Goal: Check status: Check status

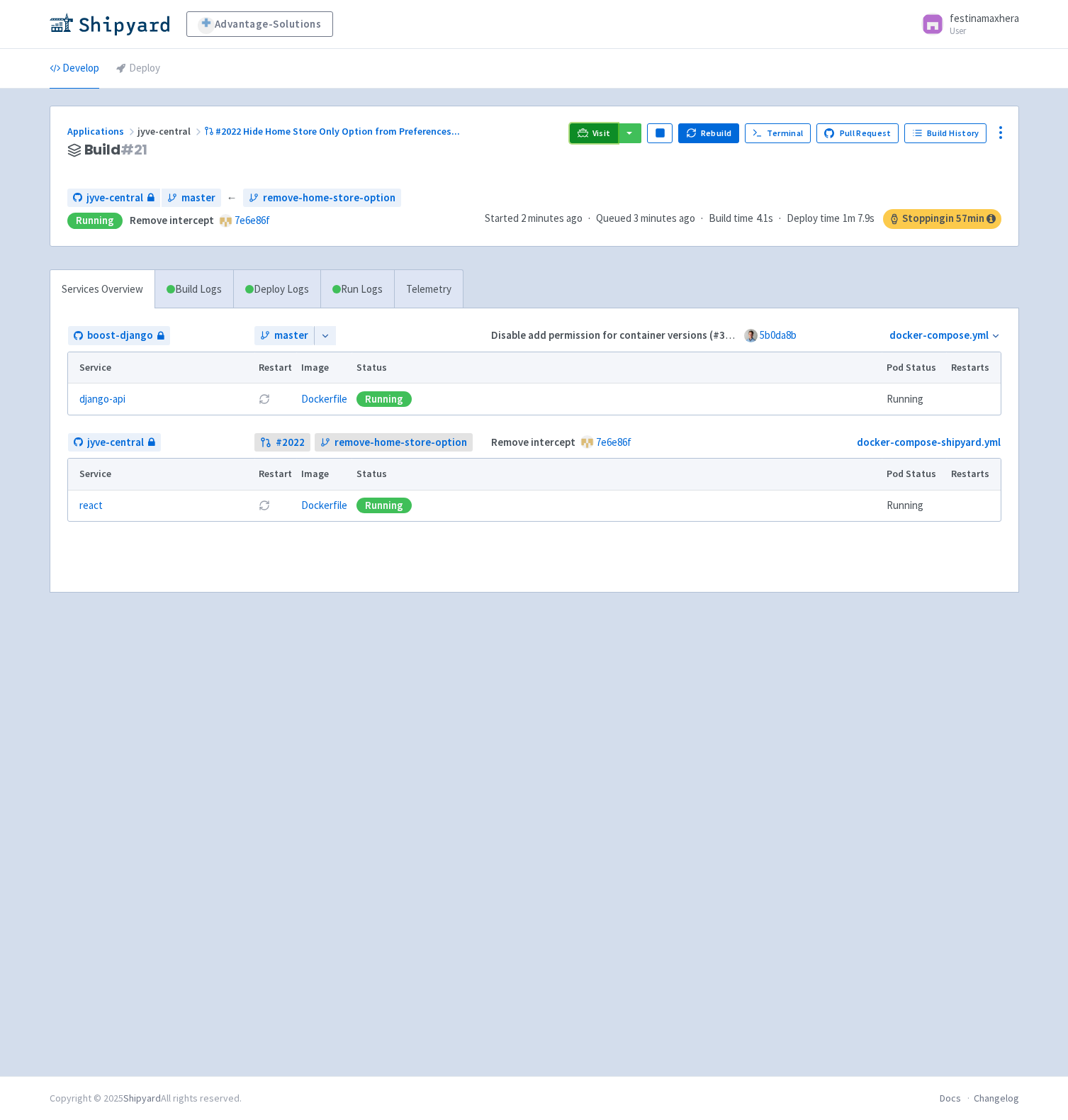
click at [602, 129] on span "Visit" at bounding box center [602, 133] width 19 height 11
click at [975, 138] on link "Build History" at bounding box center [945, 133] width 83 height 20
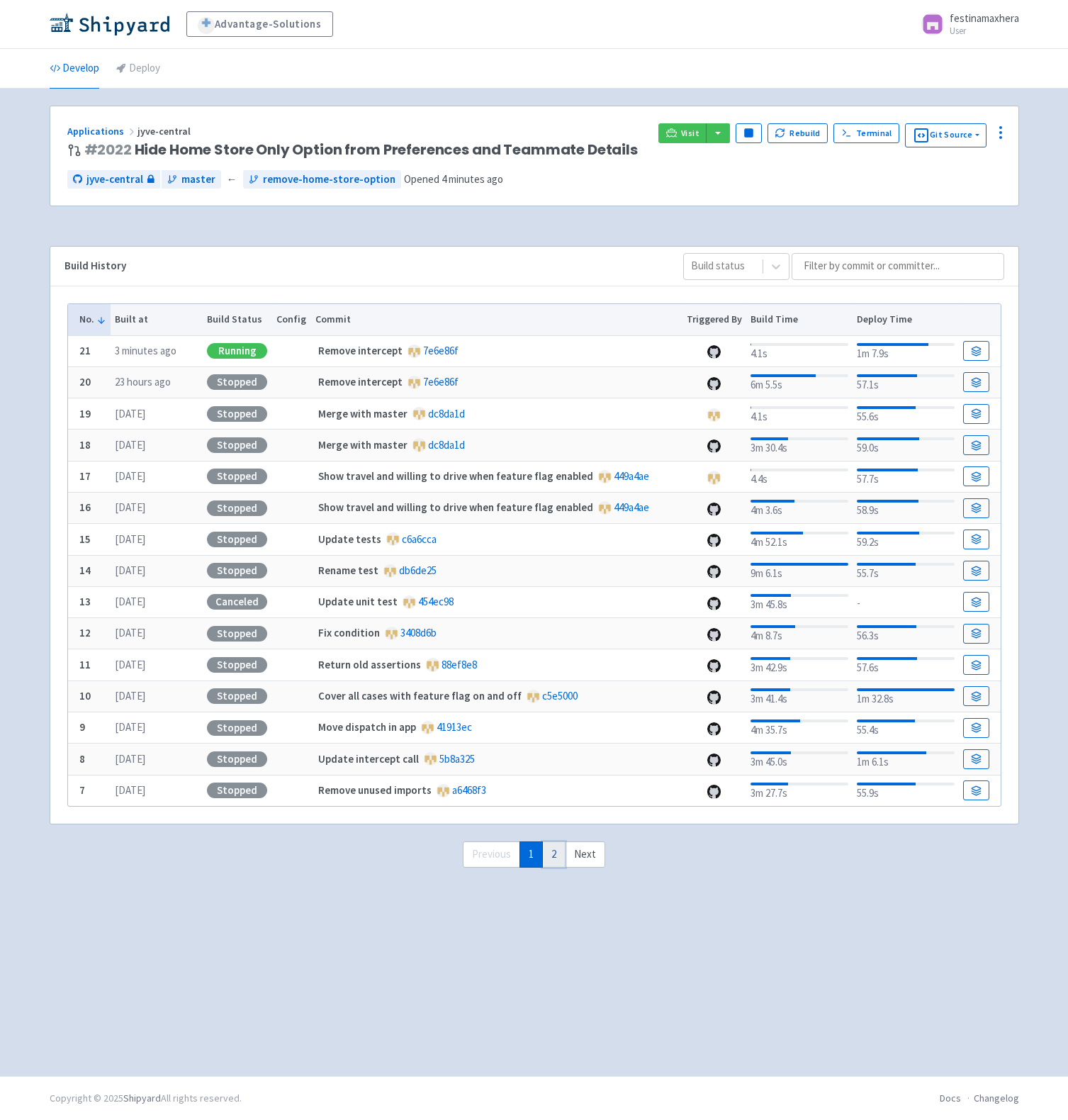
click at [556, 854] on link "2" at bounding box center [553, 854] width 23 height 26
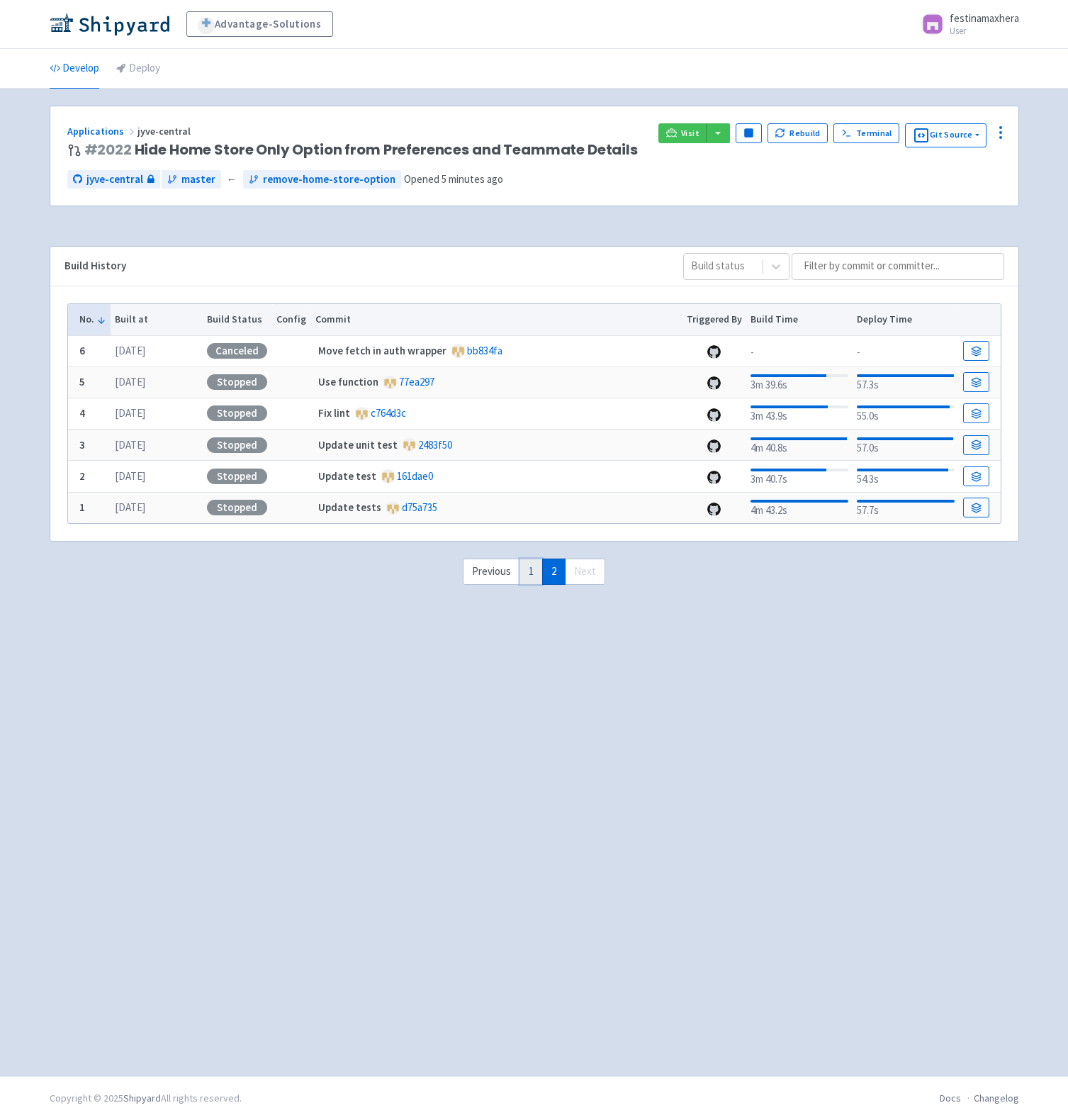
click at [523, 575] on link "1" at bounding box center [531, 571] width 23 height 26
